Goal: Task Accomplishment & Management: Manage account settings

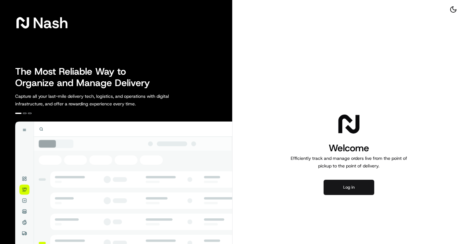
click at [348, 184] on button "Log in" at bounding box center [349, 187] width 51 height 15
